Goal: Navigation & Orientation: Find specific page/section

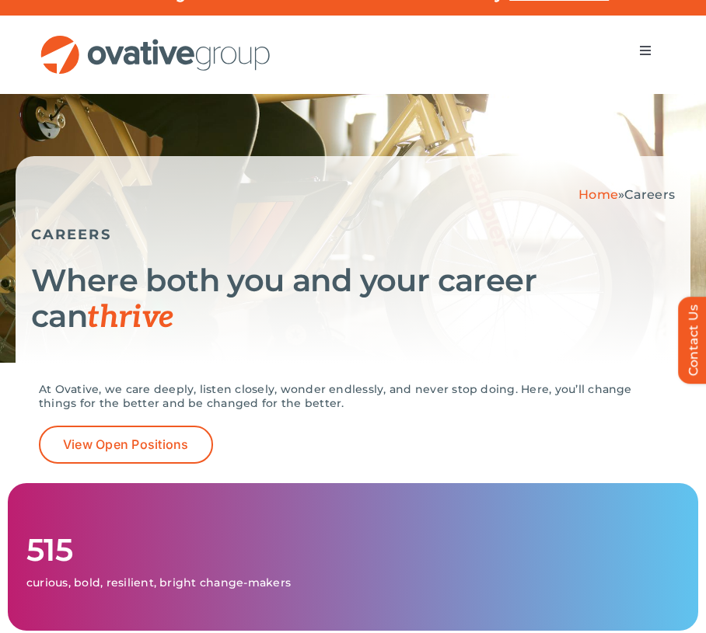
scroll to position [30, 0]
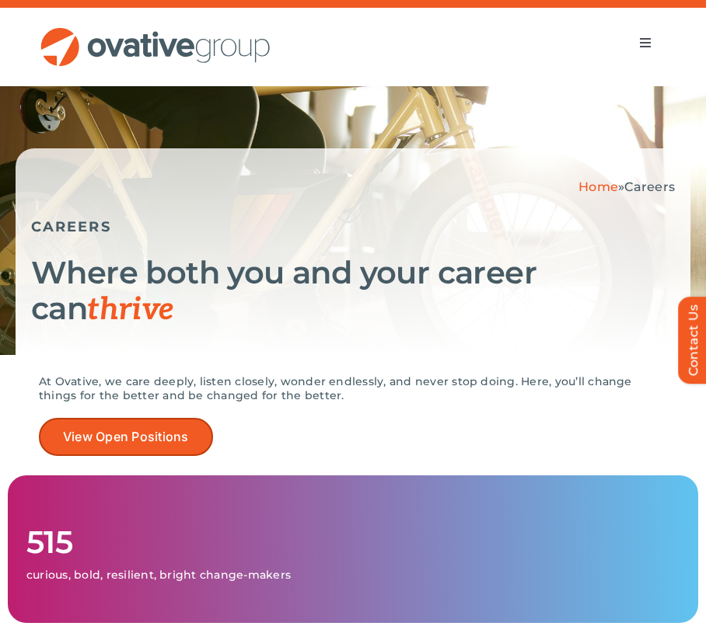
click at [199, 428] on link "View Open Positions" at bounding box center [126, 437] width 174 height 38
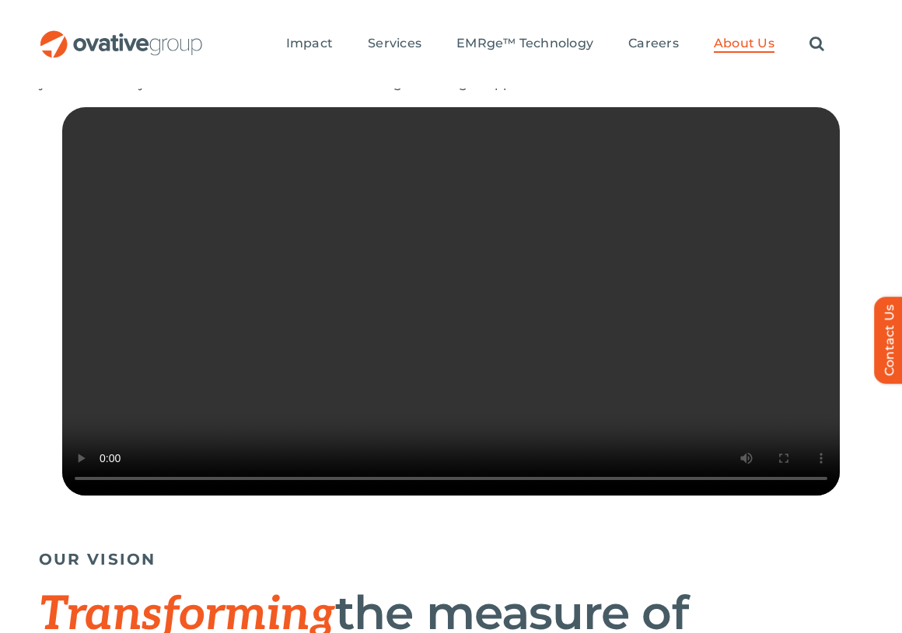
scroll to position [384, 0]
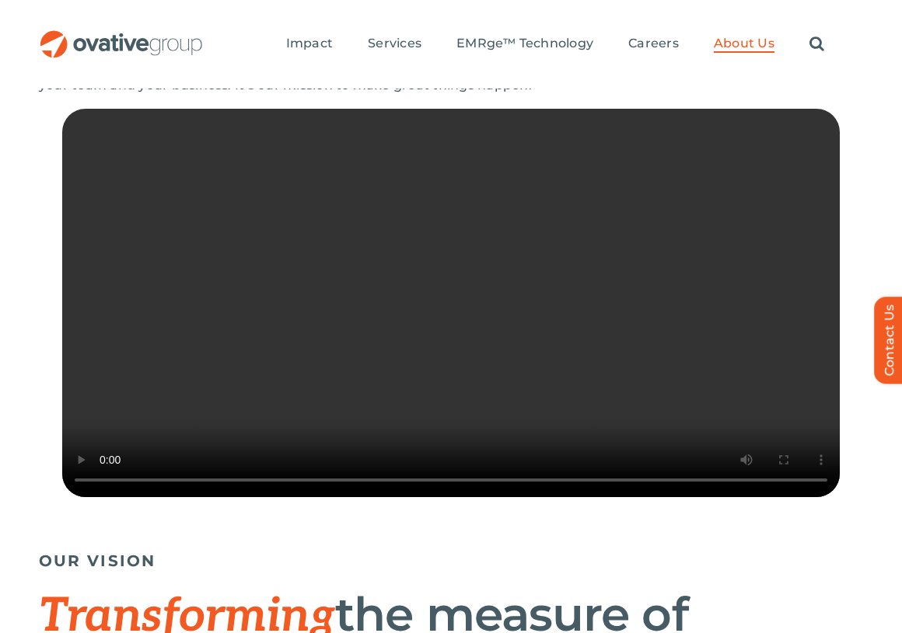
click at [427, 342] on video "Sorry, your browser doesn't support embedded videos." at bounding box center [450, 303] width 777 height 389
click at [427, 340] on video "Sorry, your browser doesn't support embedded videos." at bounding box center [450, 303] width 777 height 389
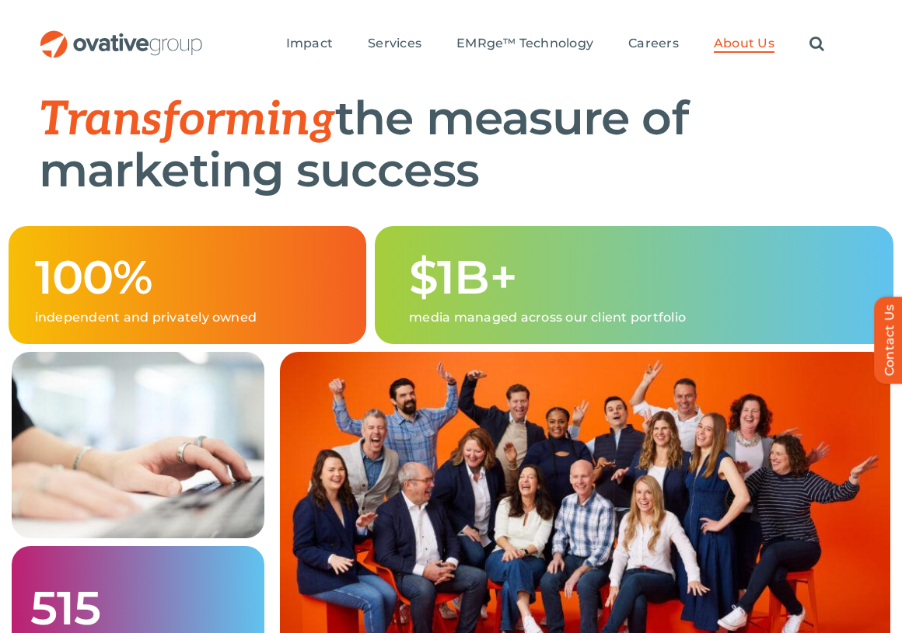
scroll to position [879, 0]
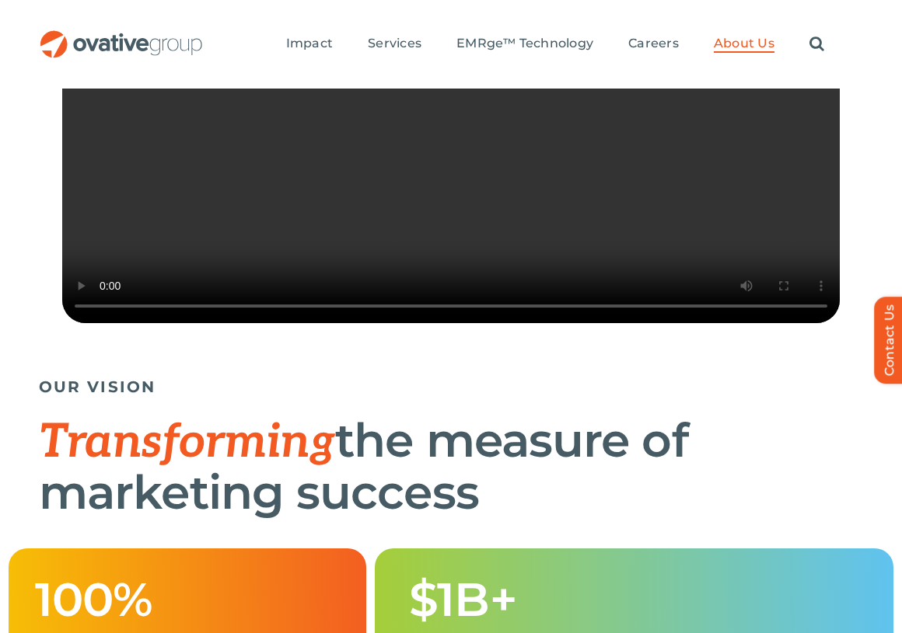
click at [424, 226] on video "Sorry, your browser doesn't support embedded videos." at bounding box center [450, 129] width 777 height 389
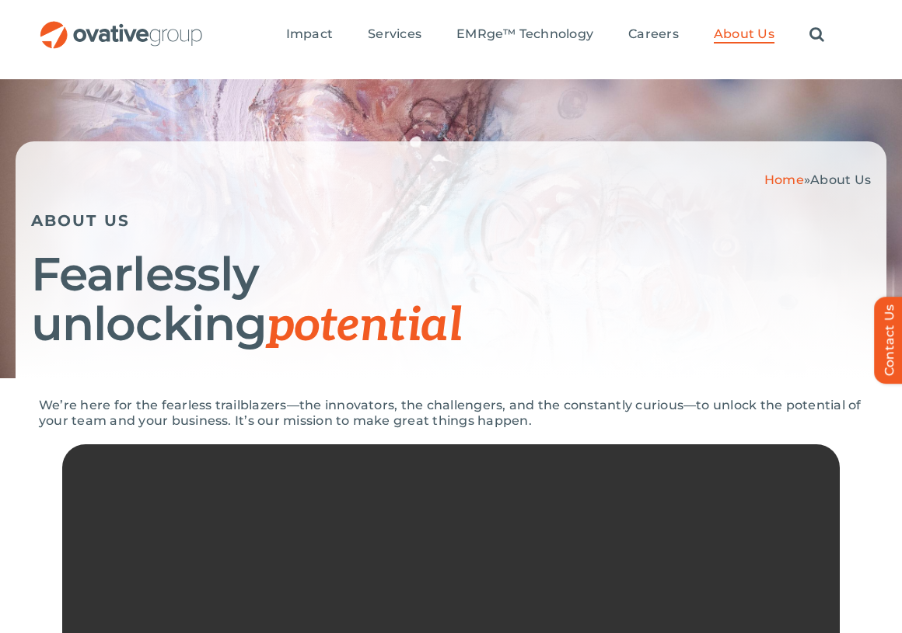
scroll to position [0, 0]
